Goal: Task Accomplishment & Management: Use online tool/utility

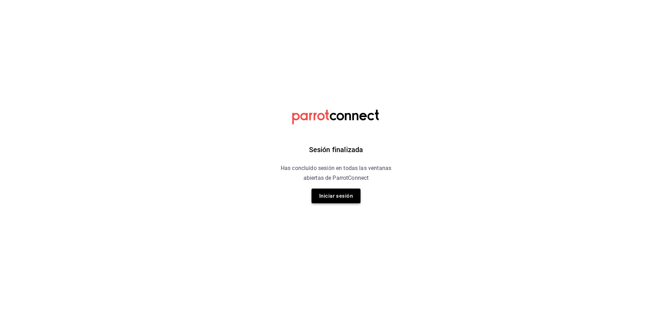
click at [340, 195] on button "Iniciar sesión" at bounding box center [335, 195] width 49 height 15
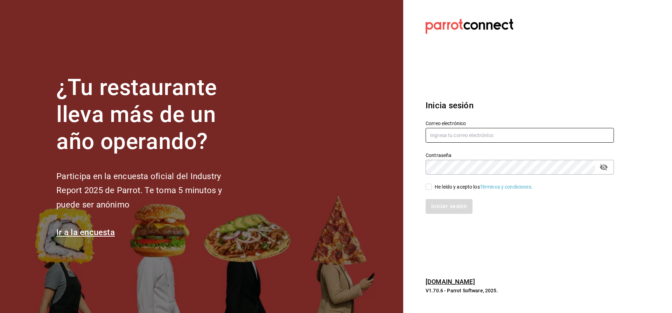
click at [451, 133] on input "text" at bounding box center [520, 135] width 188 height 15
type input "[EMAIL_ADDRESS][PERSON_NAME][DOMAIN_NAME]"
click at [430, 185] on input "He leído y acepto los Términos y condiciones." at bounding box center [429, 186] width 6 height 6
checkbox input "true"
click at [437, 204] on button "Iniciar sesión" at bounding box center [450, 206] width 48 height 15
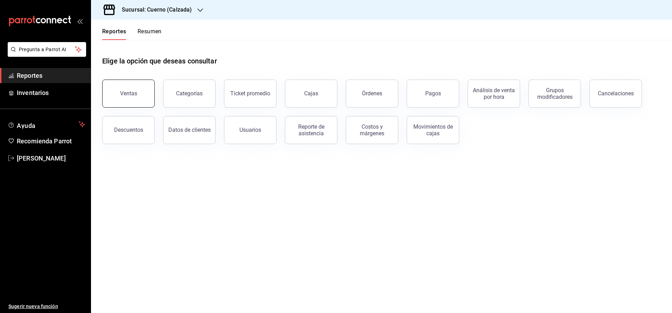
click at [127, 92] on div "Ventas" at bounding box center [128, 93] width 17 height 7
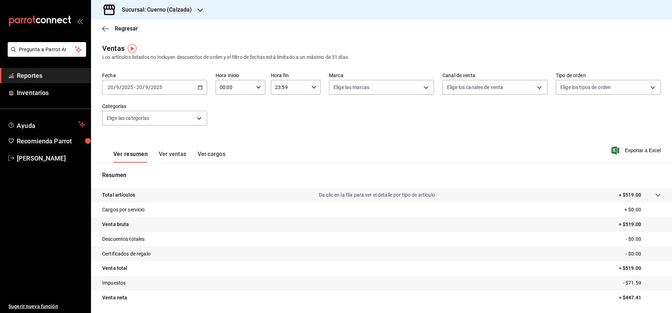
click at [201, 89] on icon "button" at bounding box center [200, 87] width 5 height 5
click at [143, 172] on span "Rango de fechas" at bounding box center [135, 171] width 54 height 7
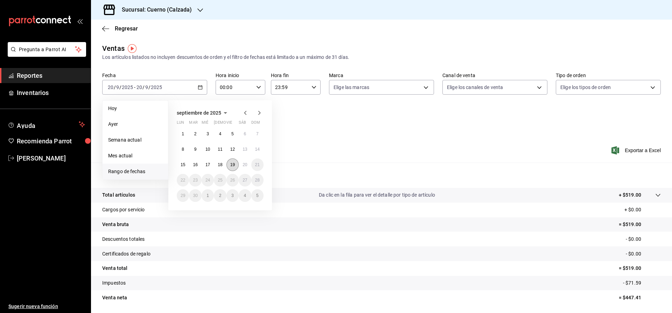
click at [230, 165] on button "19" at bounding box center [232, 164] width 12 height 13
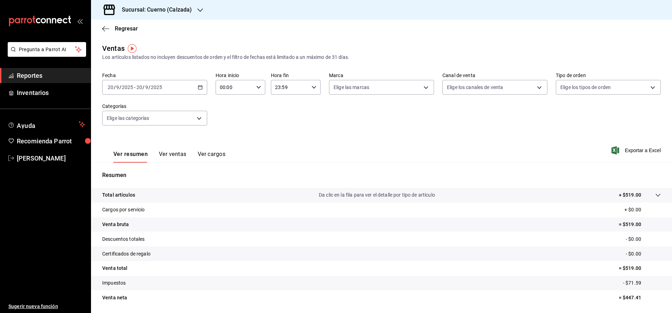
click at [299, 154] on div "Ver resumen Ver ventas Ver cargos Exportar a Excel" at bounding box center [381, 148] width 581 height 29
click at [256, 88] on icon "button" at bounding box center [258, 87] width 5 height 5
click at [227, 140] on span "02" at bounding box center [228, 139] width 14 height 6
type input "02:00"
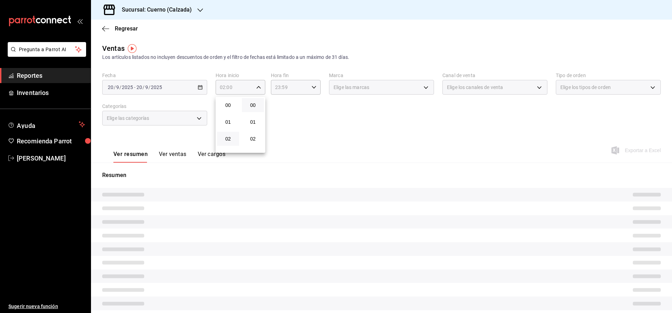
click at [332, 142] on div at bounding box center [336, 156] width 672 height 313
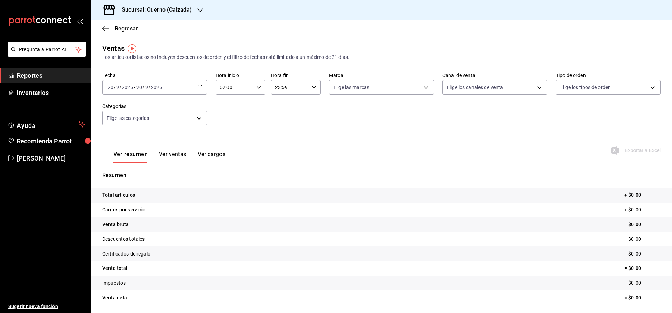
click at [305, 86] on input "23:59" at bounding box center [290, 87] width 38 height 14
click at [285, 118] on span "02" at bounding box center [283, 118] width 14 height 6
click at [310, 103] on span "00" at bounding box center [308, 105] width 14 height 6
type input "02:00"
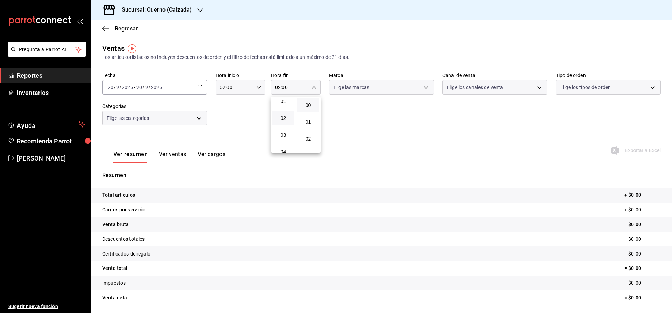
click at [391, 128] on div at bounding box center [336, 156] width 672 height 313
click at [387, 90] on body "Pregunta a Parrot AI Reportes Inventarios Ayuda Recomienda Parrot Julia Morales…" at bounding box center [336, 156] width 672 height 313
click at [377, 137] on span "Cuerno - Calzada" at bounding box center [389, 137] width 83 height 7
type input "b7ae777b-2dfc-42e0-9650-6cefdf37a424"
checkbox input "true"
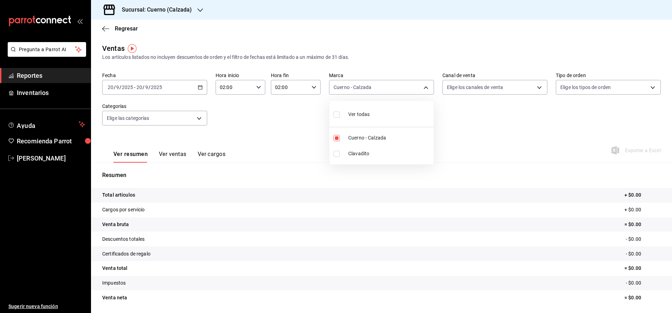
click at [461, 127] on div at bounding box center [336, 156] width 672 height 313
click at [199, 85] on icon "button" at bounding box center [200, 87] width 5 height 5
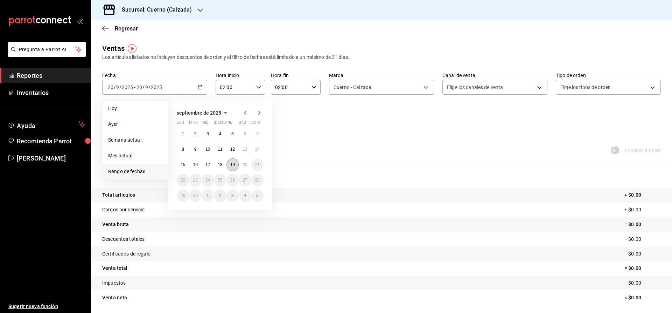
click at [235, 165] on abbr "19" at bounding box center [232, 164] width 5 height 5
click at [243, 165] on button "20" at bounding box center [245, 164] width 12 height 13
